Goal: Understand process/instructions: Learn how to perform a task or action

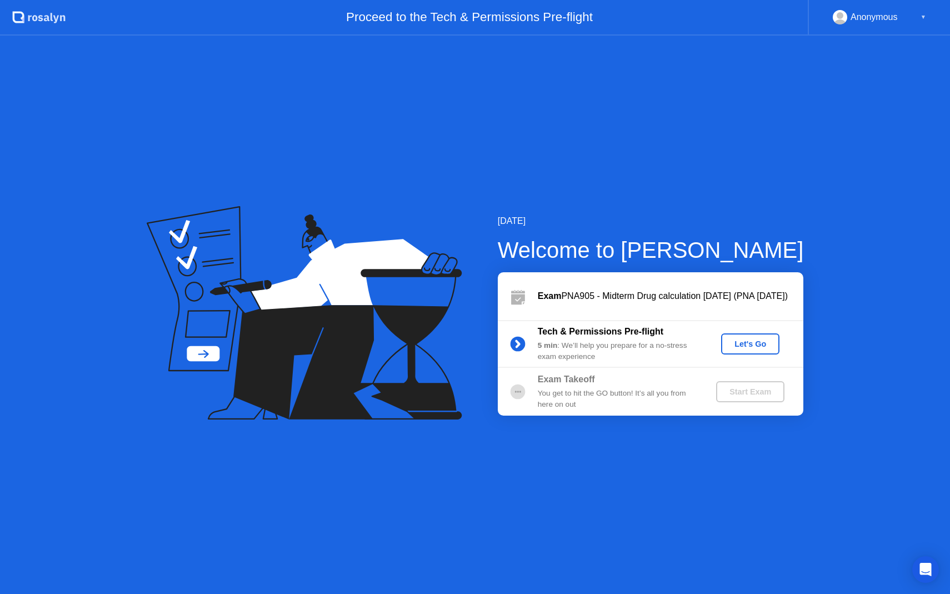
click at [742, 341] on div "Let's Go" at bounding box center [750, 344] width 49 height 9
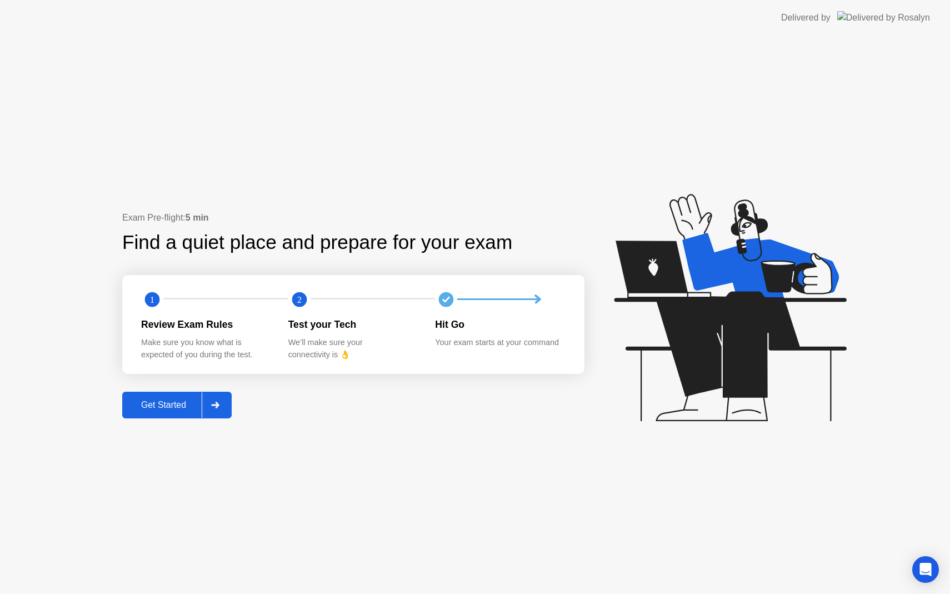
click at [168, 408] on div "Get Started" at bounding box center [164, 405] width 76 height 10
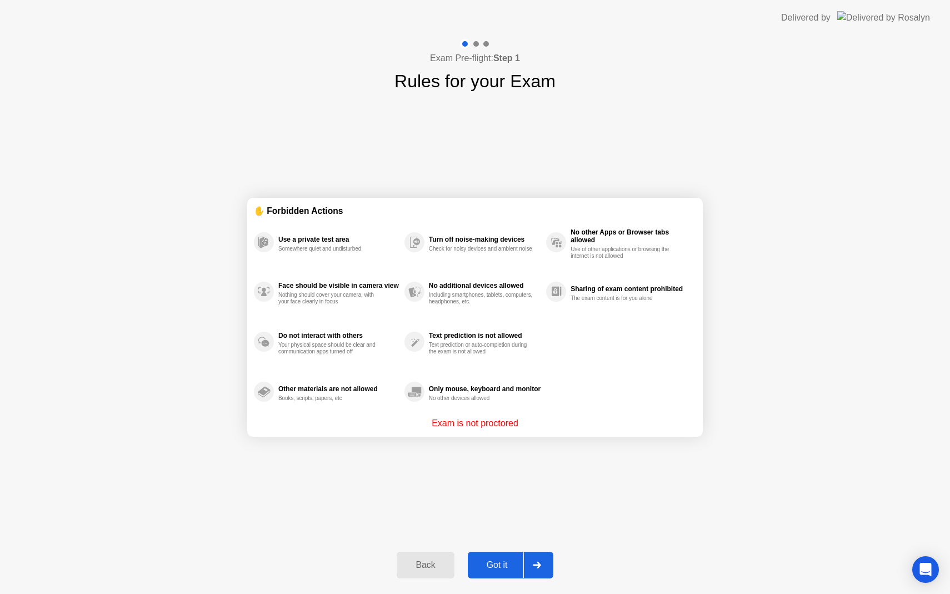
click at [500, 565] on div "Got it" at bounding box center [497, 565] width 52 height 10
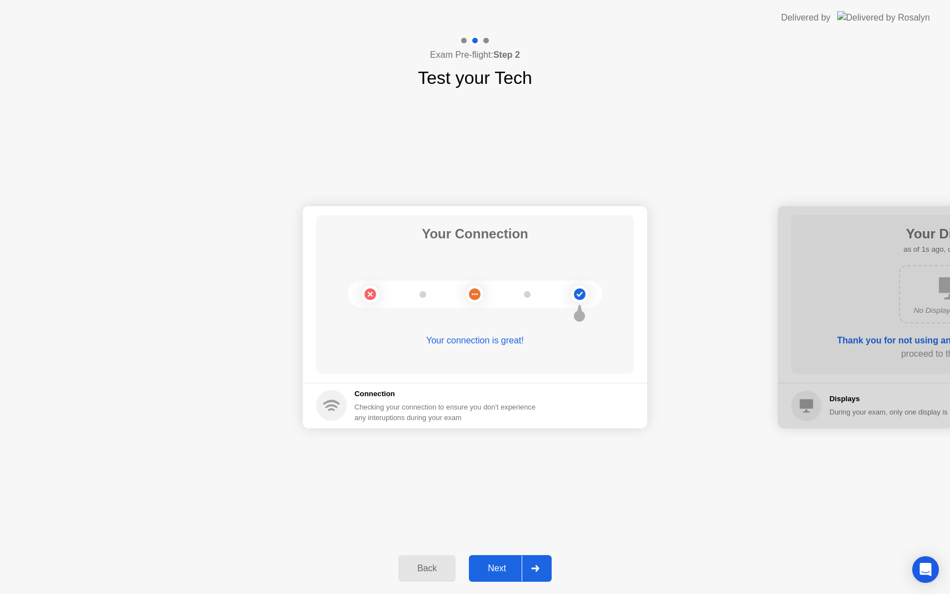
click at [500, 572] on div "Next" at bounding box center [496, 569] width 49 height 10
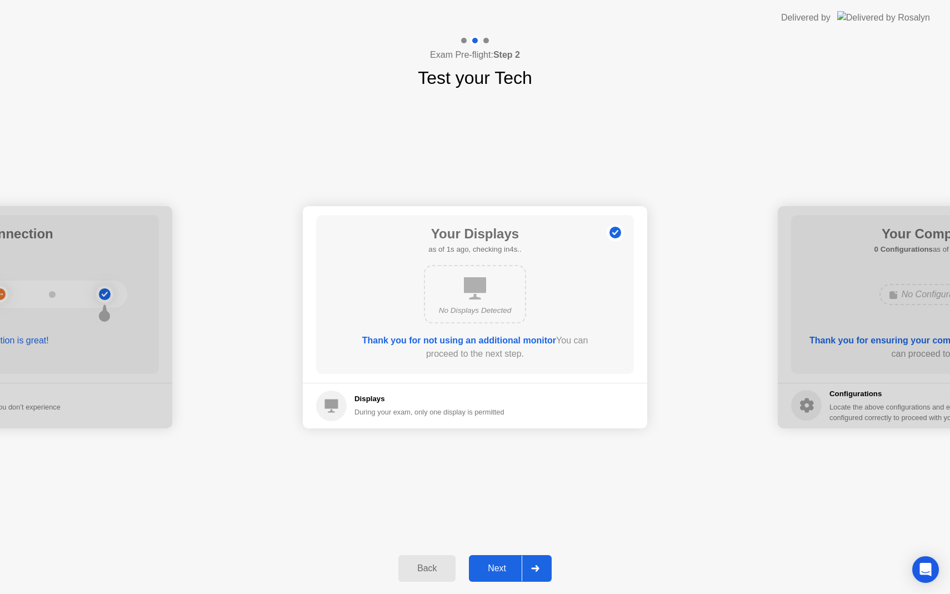
click at [500, 565] on div "Next" at bounding box center [496, 569] width 49 height 10
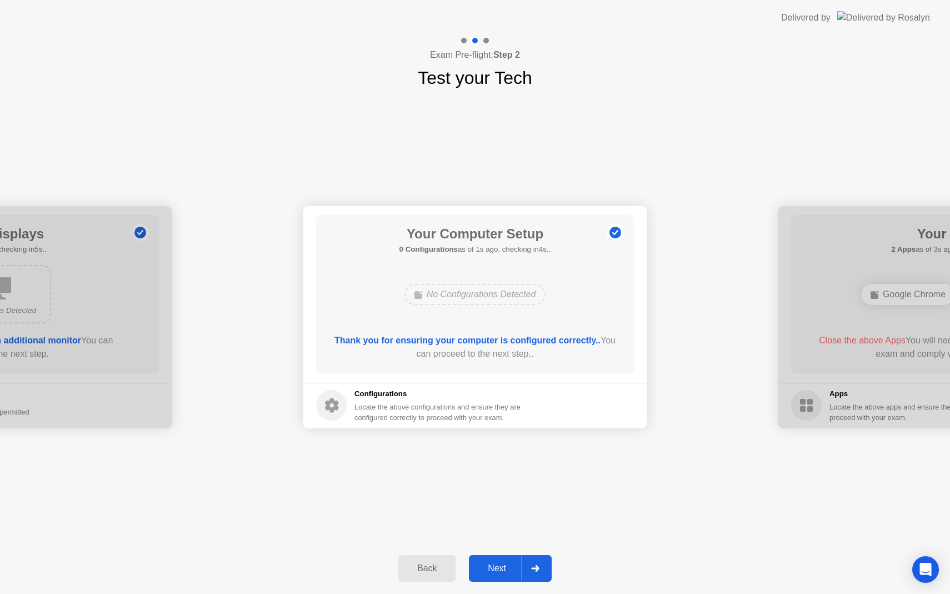
click at [493, 570] on div "Next" at bounding box center [496, 569] width 49 height 10
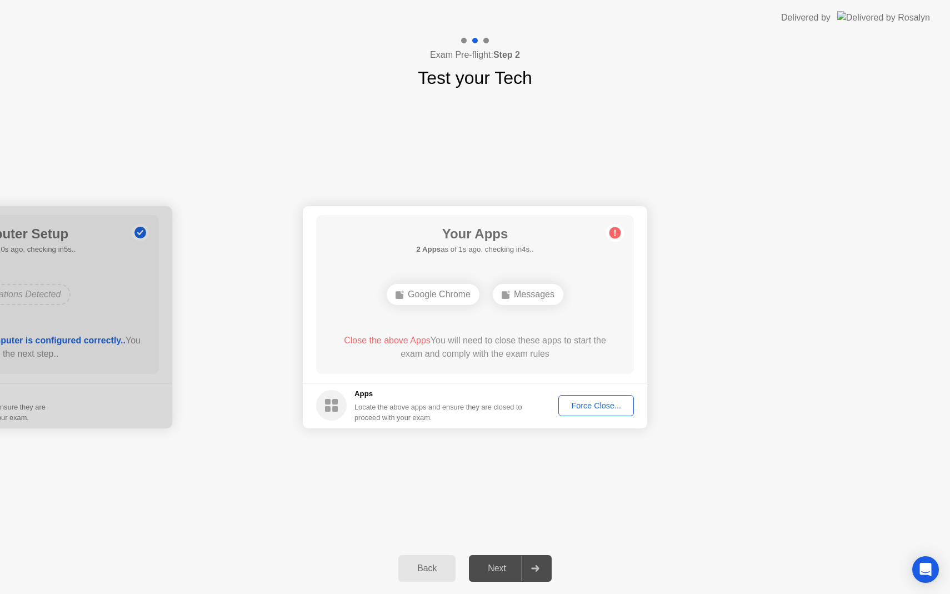
click at [601, 398] on button "Force Close..." at bounding box center [597, 405] width 76 height 21
click at [586, 403] on div "Force Close..." at bounding box center [596, 405] width 68 height 9
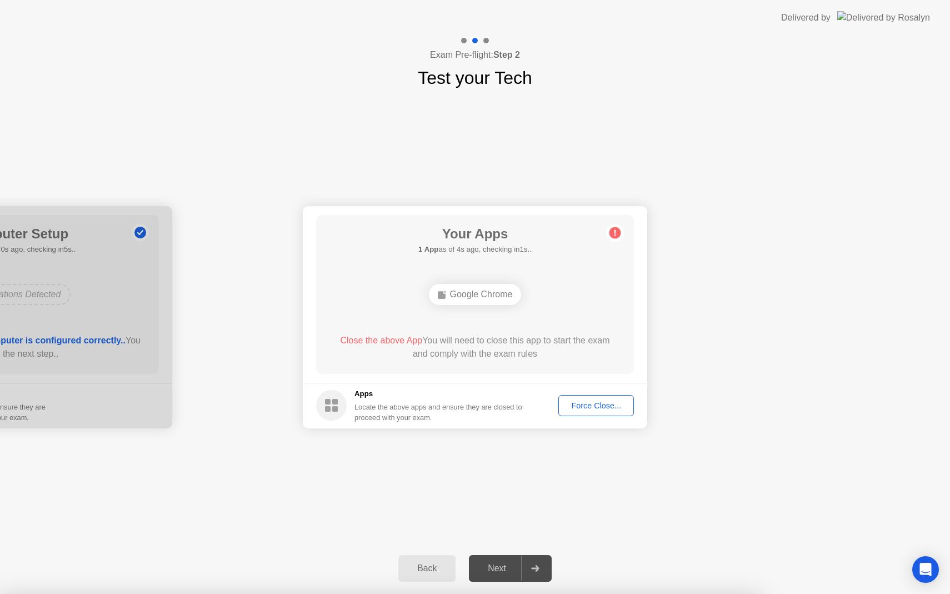
click at [616, 232] on circle at bounding box center [616, 233] width 12 height 12
click at [614, 235] on circle at bounding box center [616, 233] width 12 height 12
click at [583, 403] on div "Force Close..." at bounding box center [596, 405] width 68 height 9
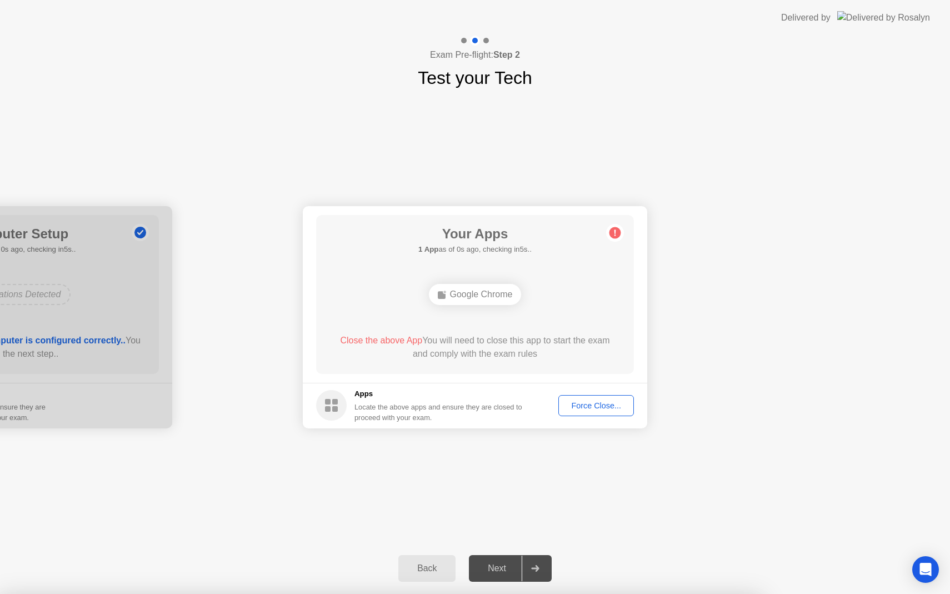
click at [591, 406] on div "Force Close..." at bounding box center [596, 405] width 68 height 9
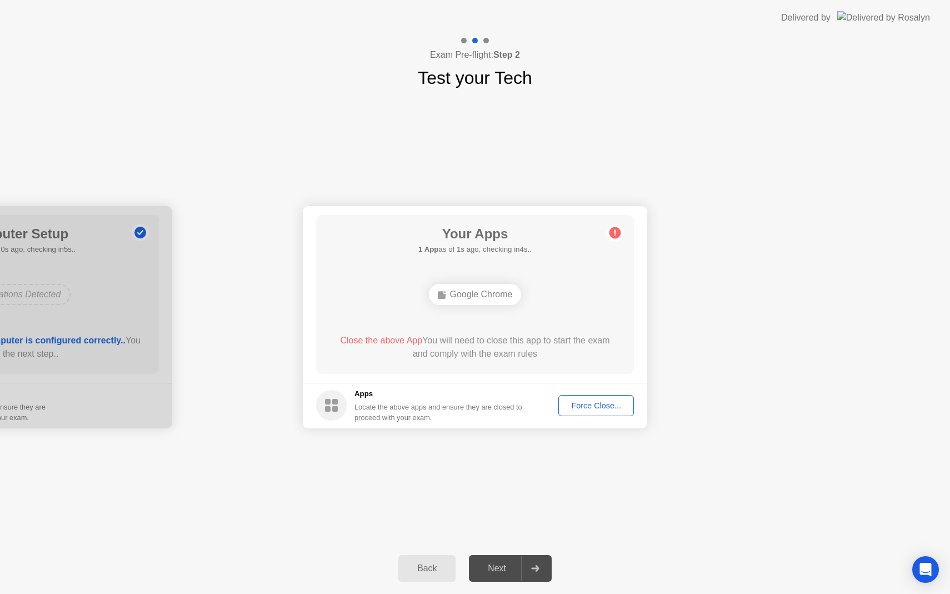
click at [612, 233] on circle at bounding box center [616, 233] width 12 height 12
click at [615, 231] on icon at bounding box center [616, 233] width 2 height 6
click at [594, 410] on div "Force Close..." at bounding box center [596, 405] width 68 height 9
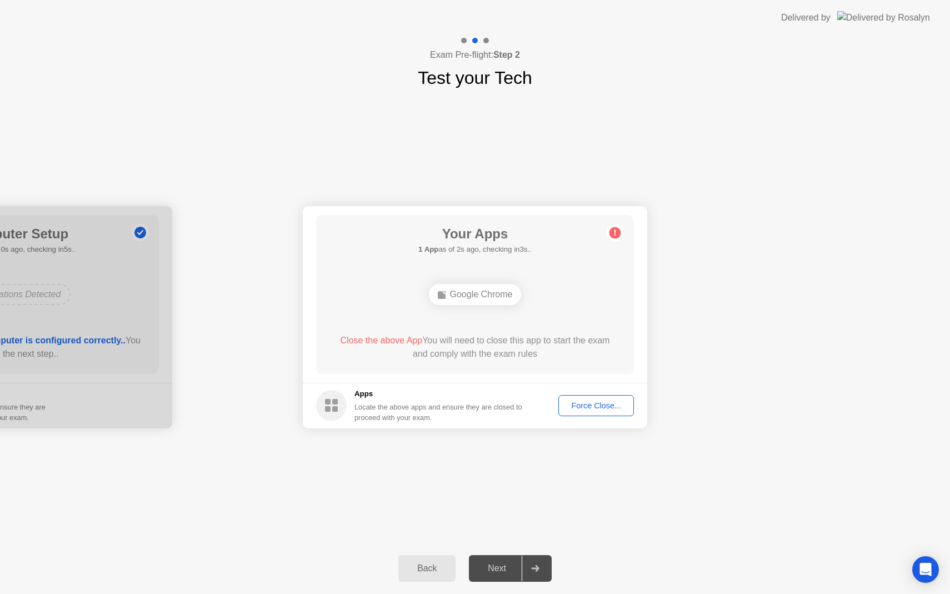
click at [424, 574] on div "Back" at bounding box center [427, 569] width 51 height 10
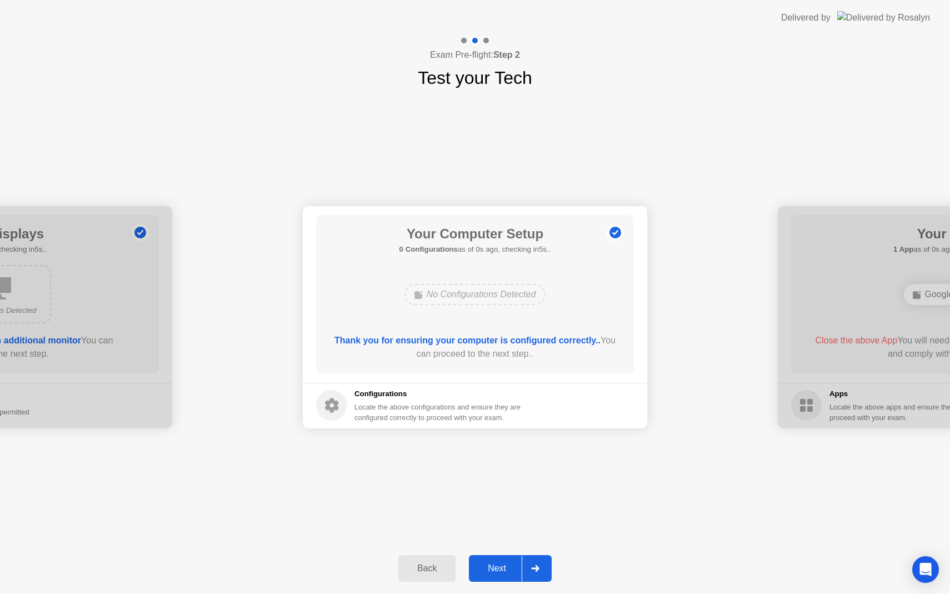
click at [418, 578] on button "Back" at bounding box center [426, 568] width 57 height 27
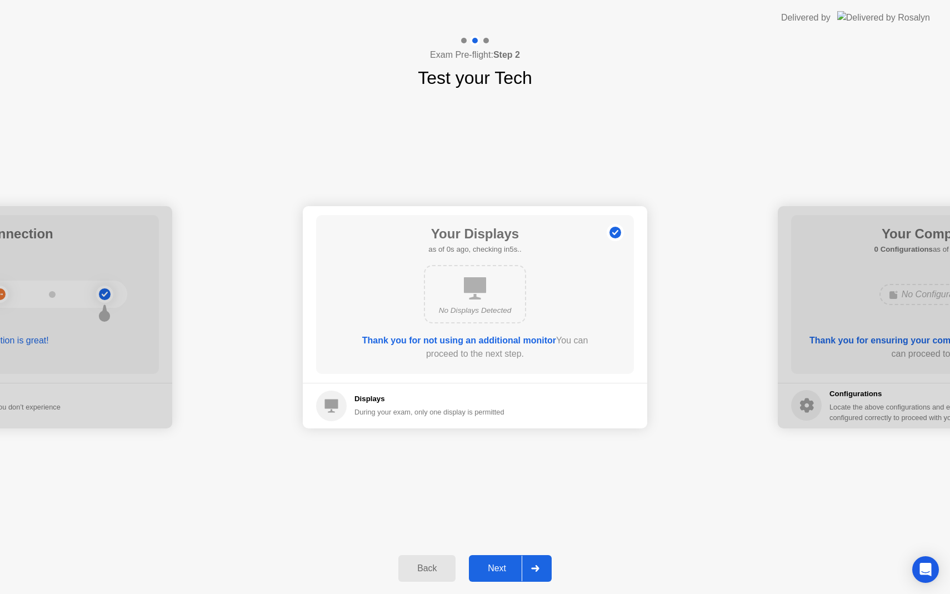
click at [422, 569] on div "Back" at bounding box center [427, 569] width 51 height 10
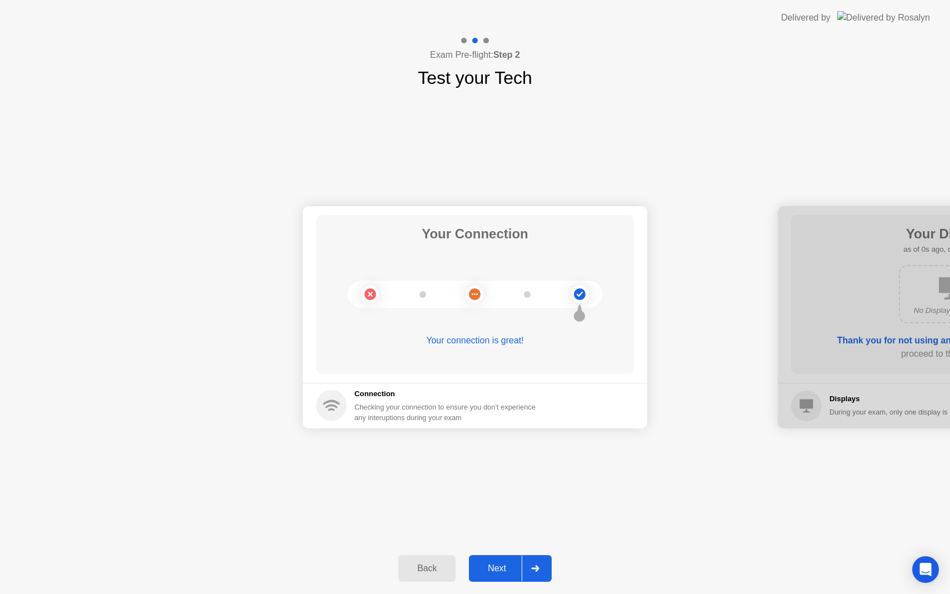
click at [422, 569] on div "Back" at bounding box center [427, 569] width 51 height 10
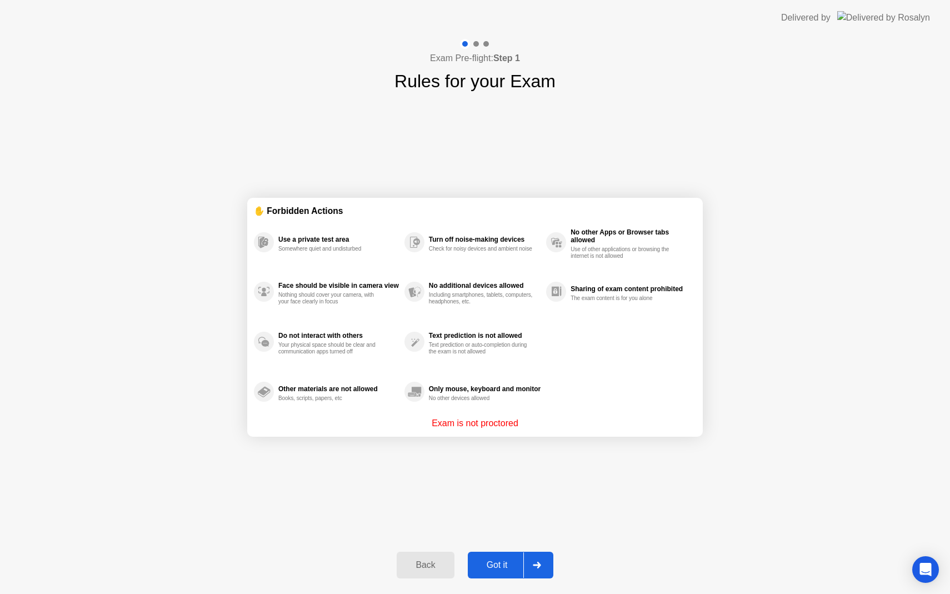
click at [422, 569] on div "Back" at bounding box center [425, 565] width 51 height 10
